Goal: Information Seeking & Learning: Learn about a topic

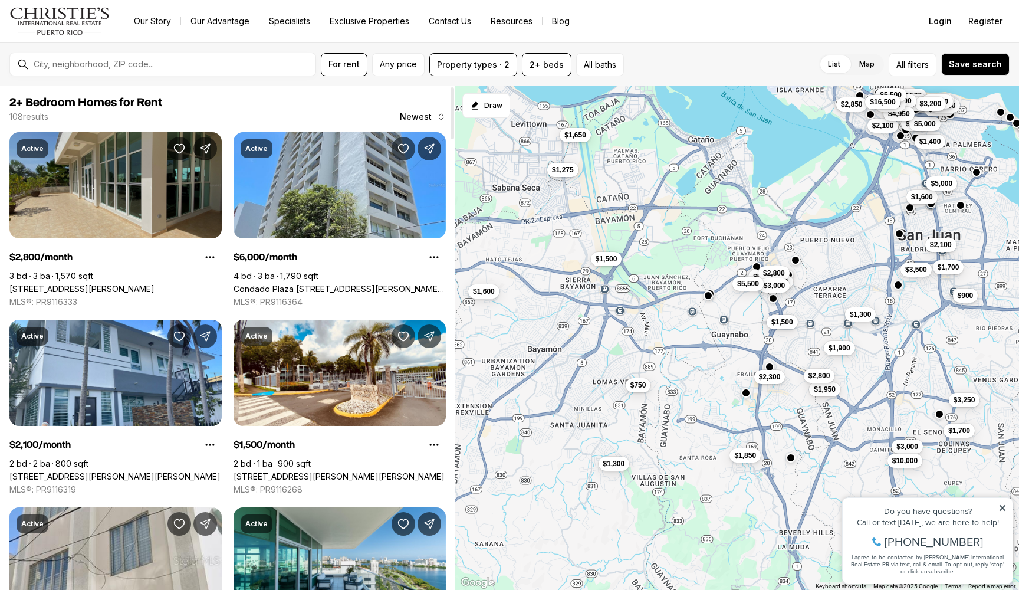
click at [125, 284] on link "[STREET_ADDRESS][PERSON_NAME]" at bounding box center [81, 289] width 145 height 11
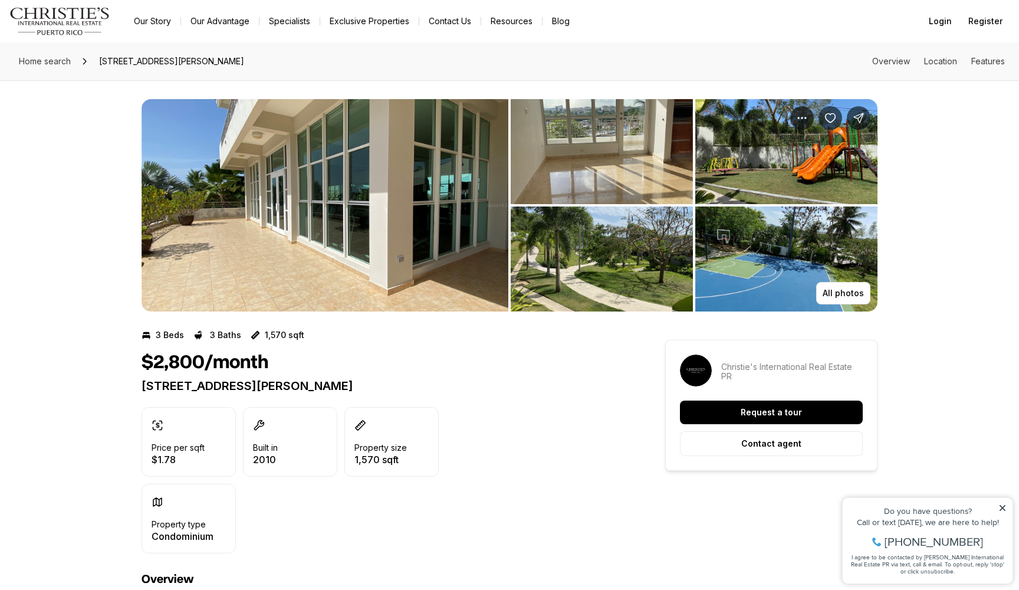
click at [387, 255] on img "View image gallery" at bounding box center [325, 205] width 367 height 212
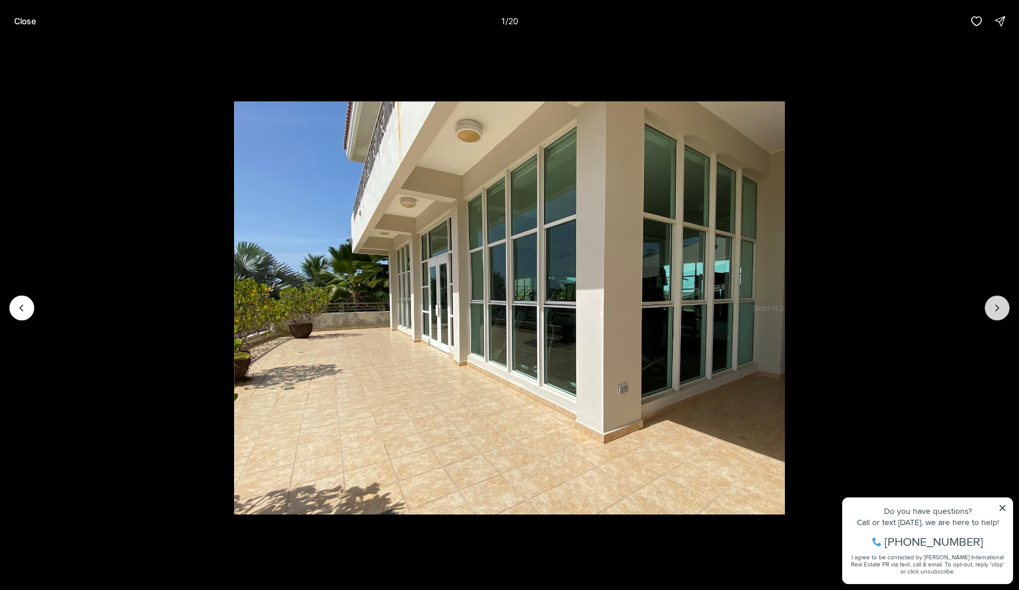
click at [999, 313] on icon "Next slide" at bounding box center [997, 308] width 12 height 12
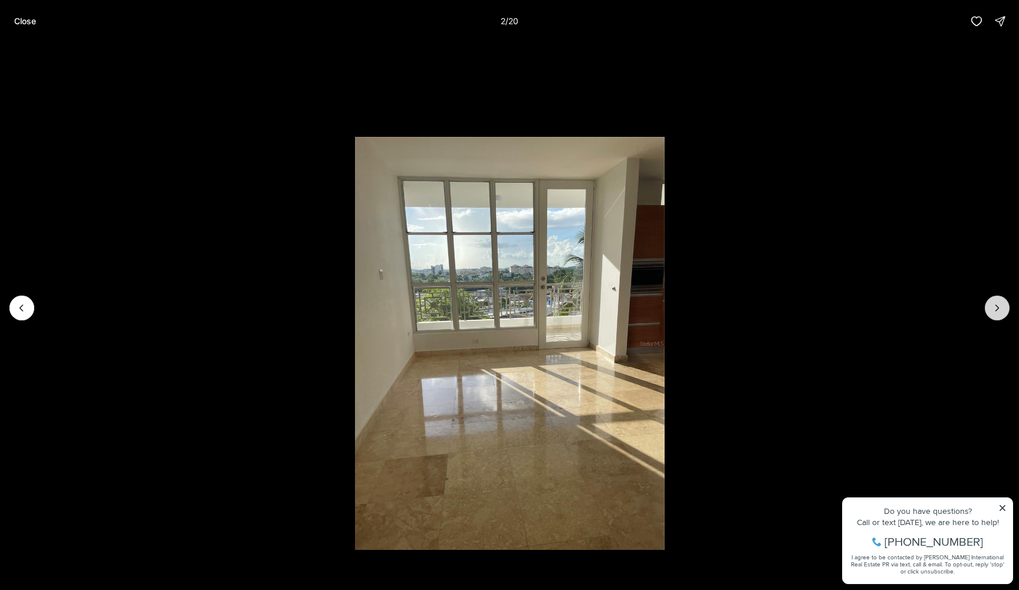
click at [999, 313] on icon "Next slide" at bounding box center [997, 308] width 12 height 12
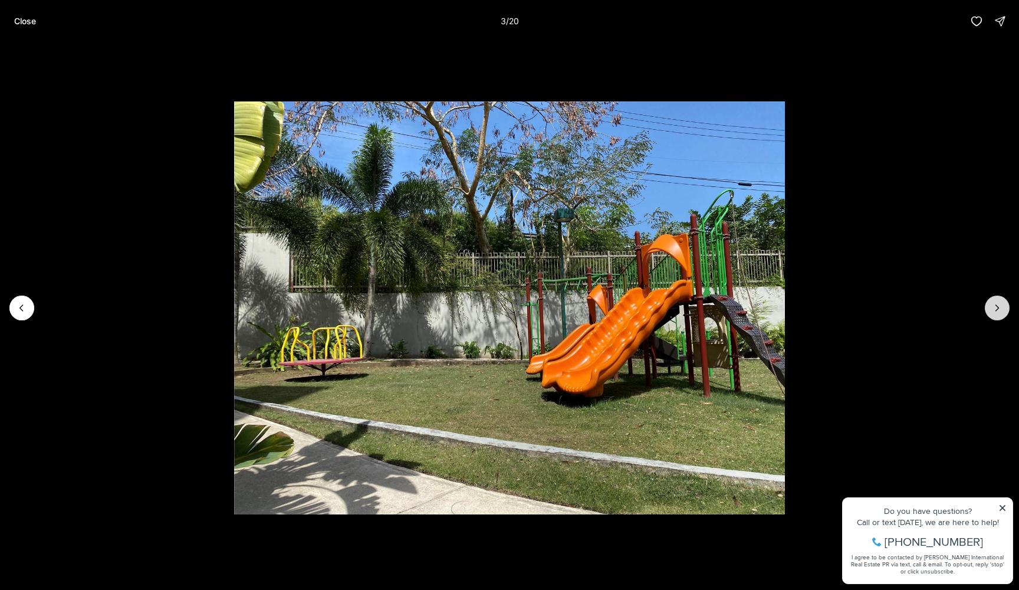
click at [999, 313] on icon "Next slide" at bounding box center [997, 308] width 12 height 12
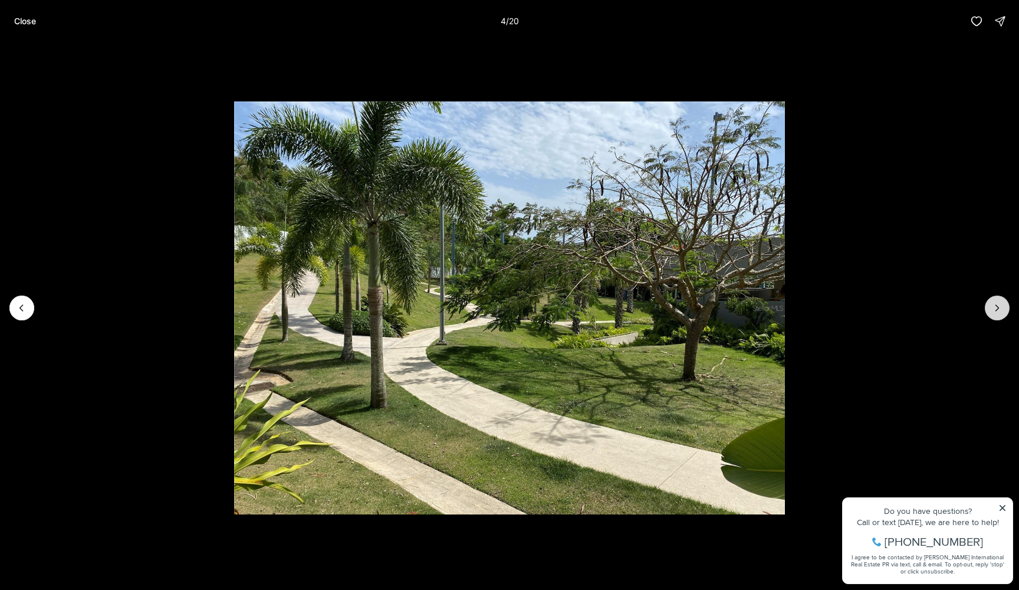
click at [999, 313] on icon "Next slide" at bounding box center [997, 308] width 12 height 12
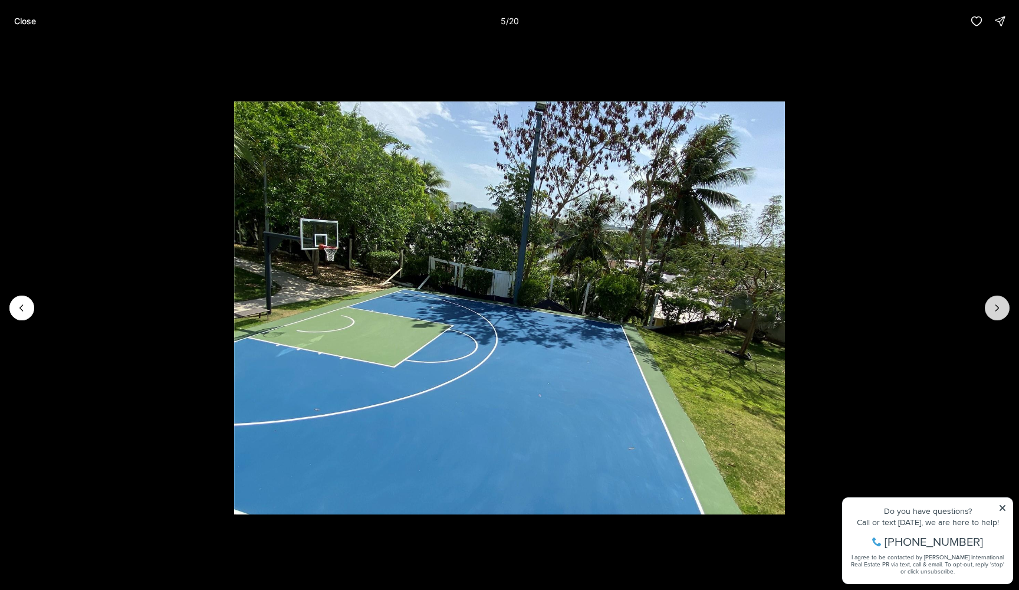
click at [999, 314] on button "Next slide" at bounding box center [997, 307] width 25 height 25
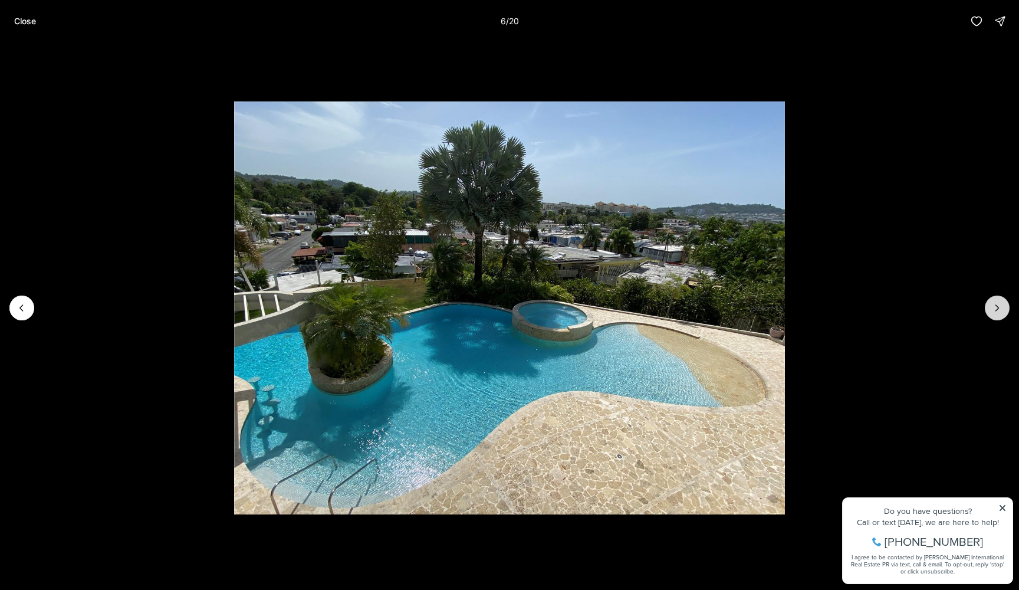
click at [999, 314] on button "Next slide" at bounding box center [997, 307] width 25 height 25
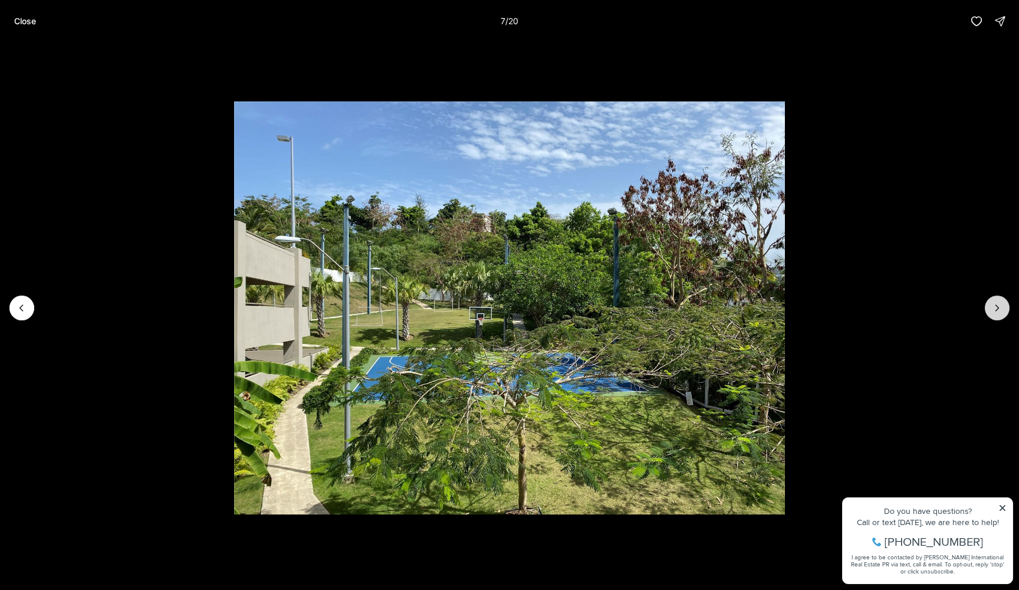
click at [999, 314] on button "Next slide" at bounding box center [997, 307] width 25 height 25
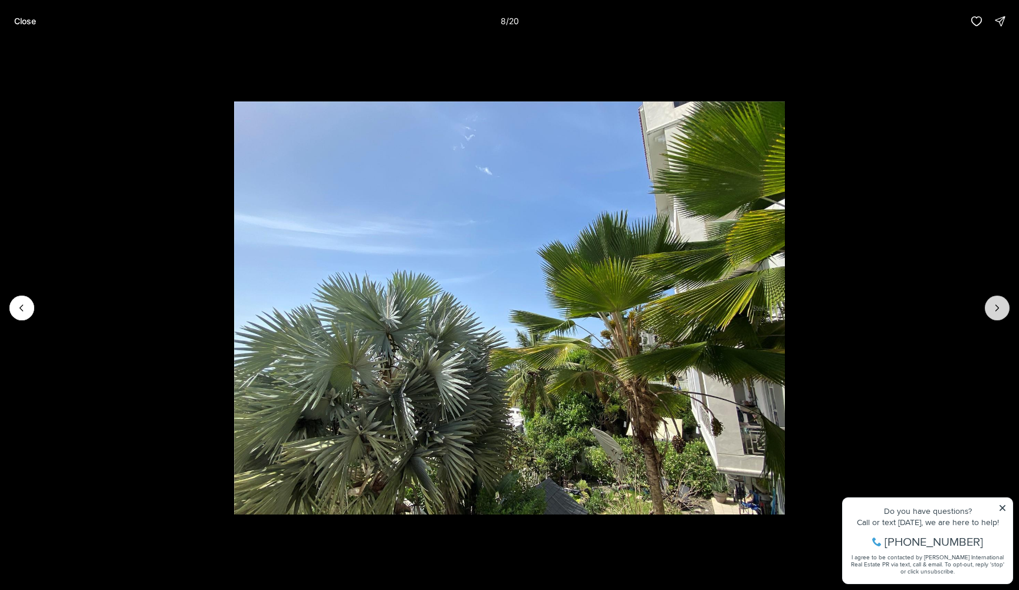
click at [999, 314] on button "Next slide" at bounding box center [997, 307] width 25 height 25
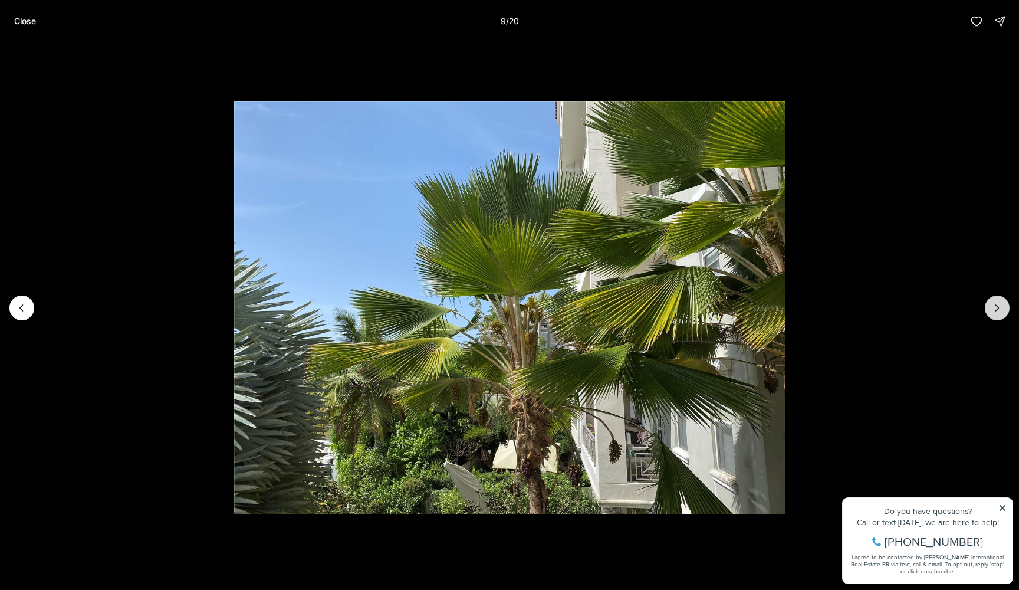
click at [999, 314] on button "Next slide" at bounding box center [997, 307] width 25 height 25
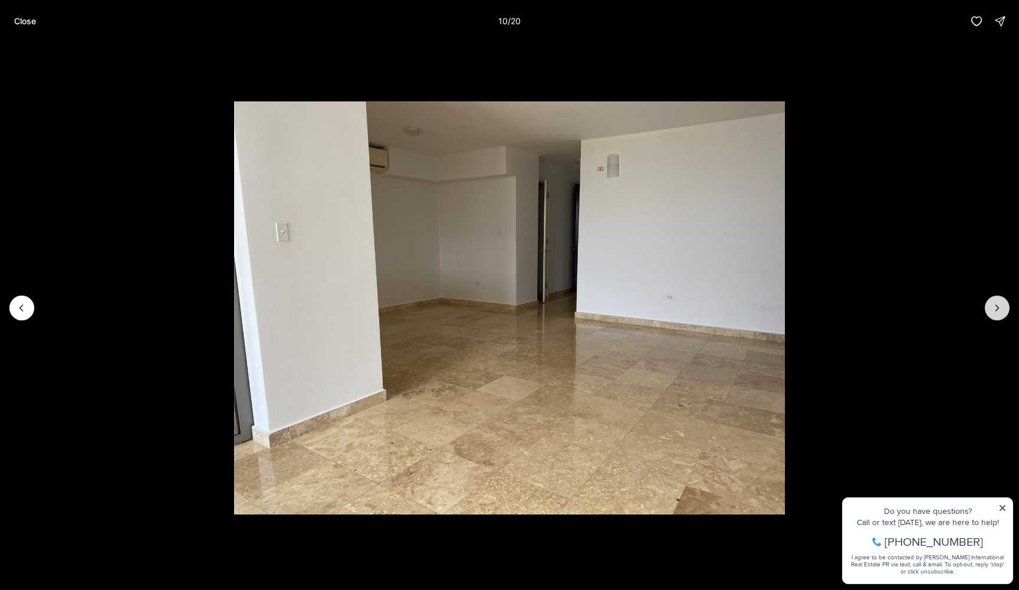
click at [998, 314] on button "Next slide" at bounding box center [997, 307] width 25 height 25
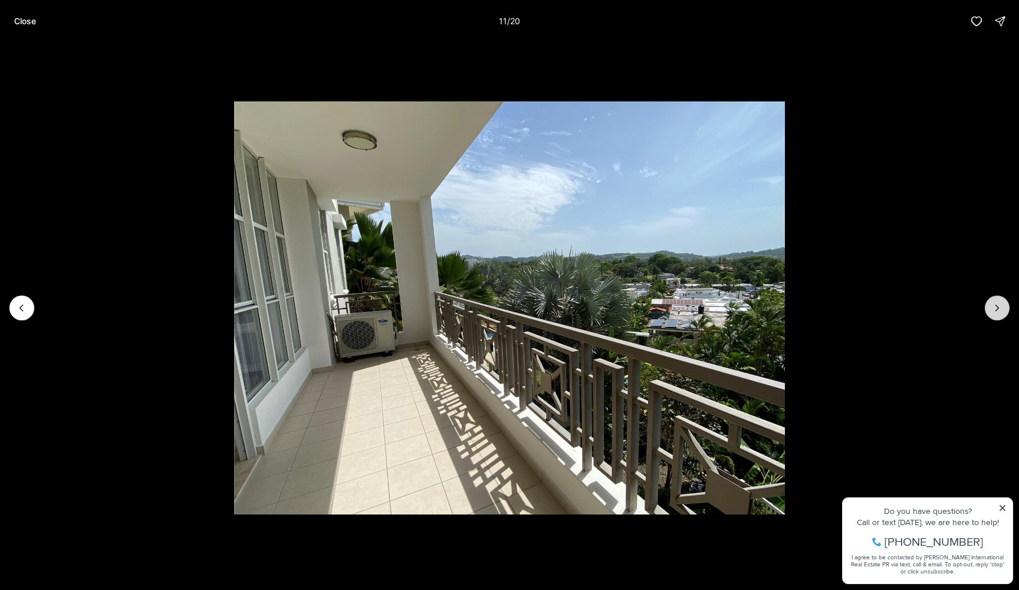
click at [998, 314] on button "Next slide" at bounding box center [997, 307] width 25 height 25
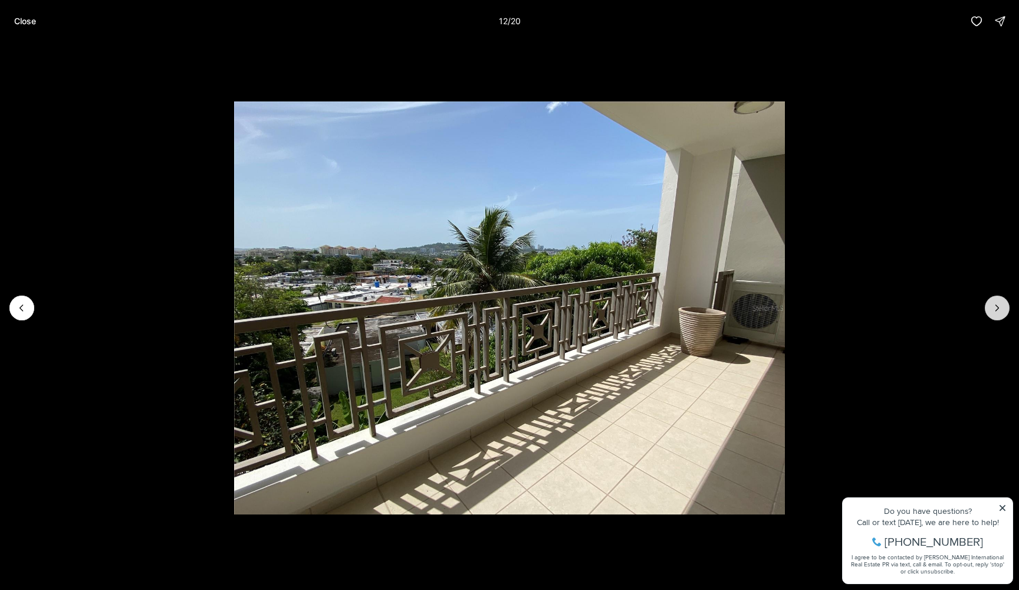
click at [998, 314] on button "Next slide" at bounding box center [997, 307] width 25 height 25
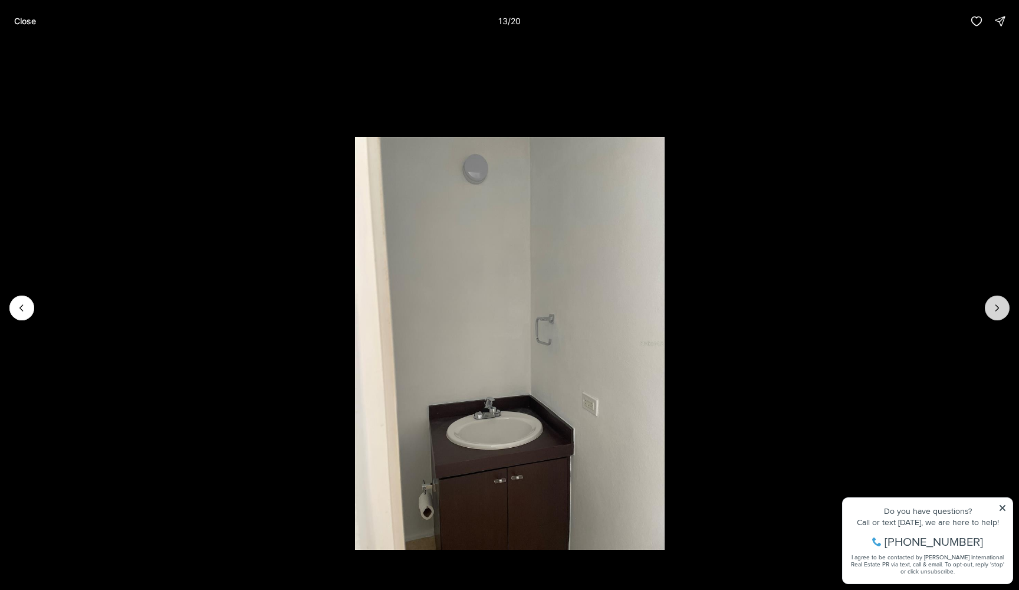
click at [998, 314] on button "Next slide" at bounding box center [997, 307] width 25 height 25
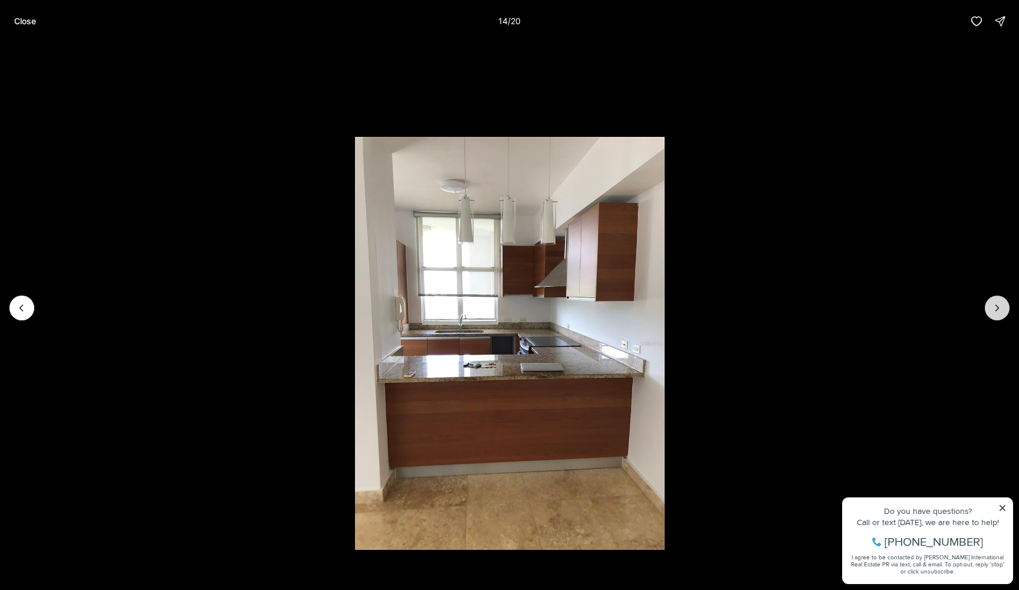
click at [998, 315] on button "Next slide" at bounding box center [997, 307] width 25 height 25
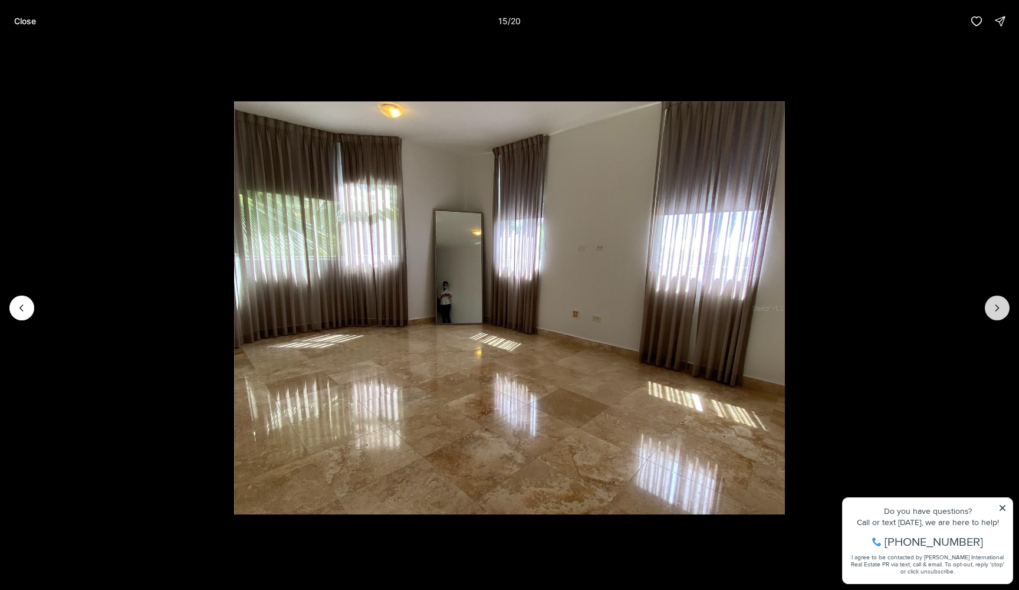
click at [997, 315] on button "Next slide" at bounding box center [997, 307] width 25 height 25
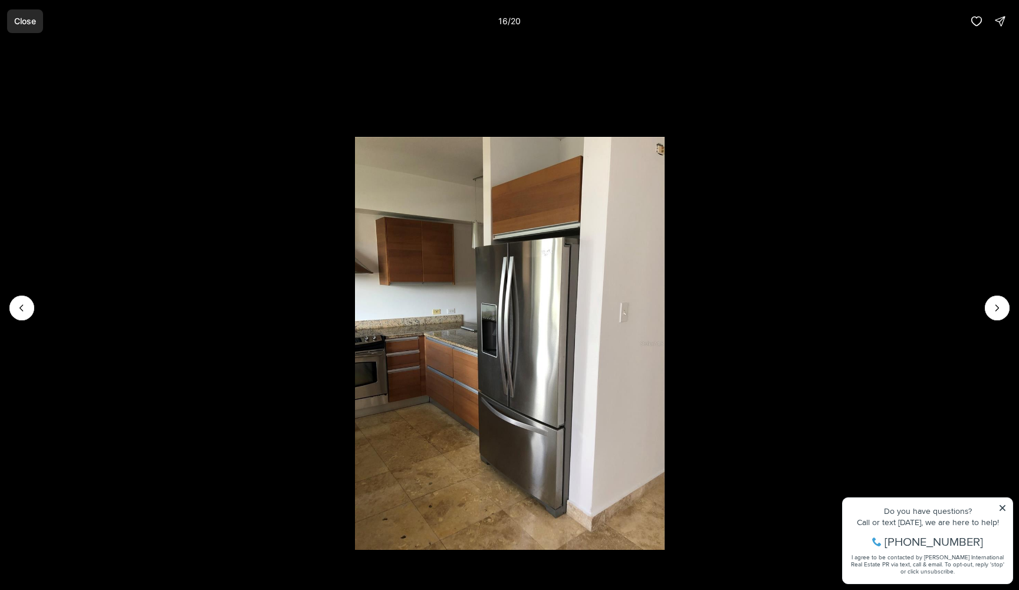
click at [31, 26] on button "Close" at bounding box center [25, 21] width 36 height 24
